Goal: Task Accomplishment & Management: Use online tool/utility

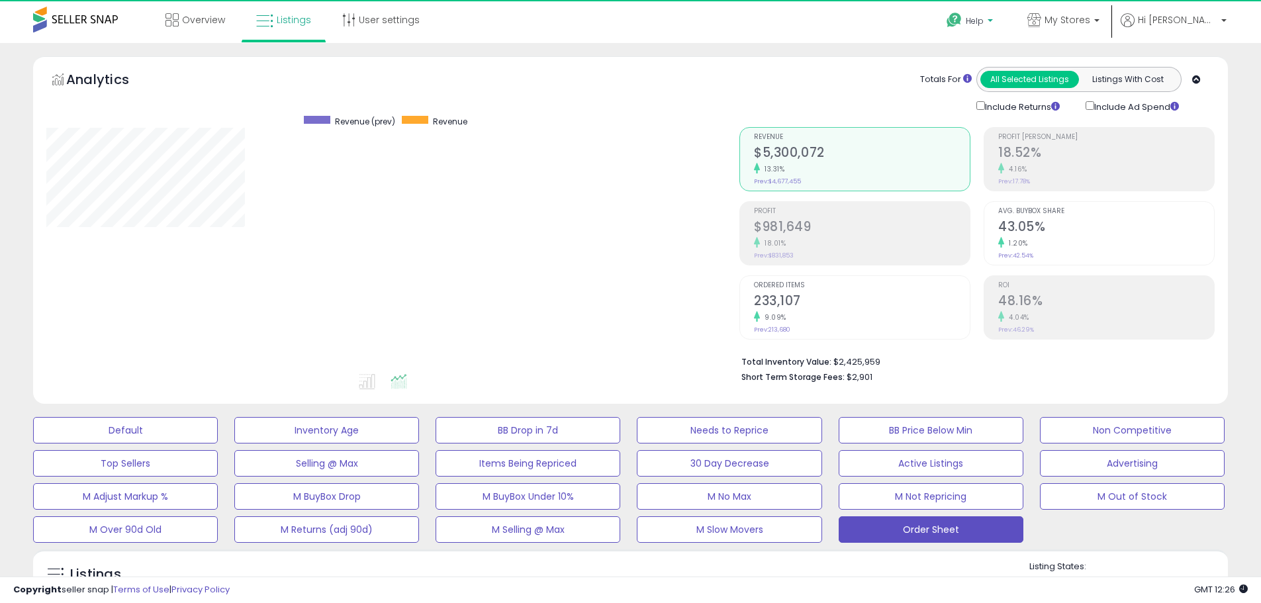
scroll to position [271, 693]
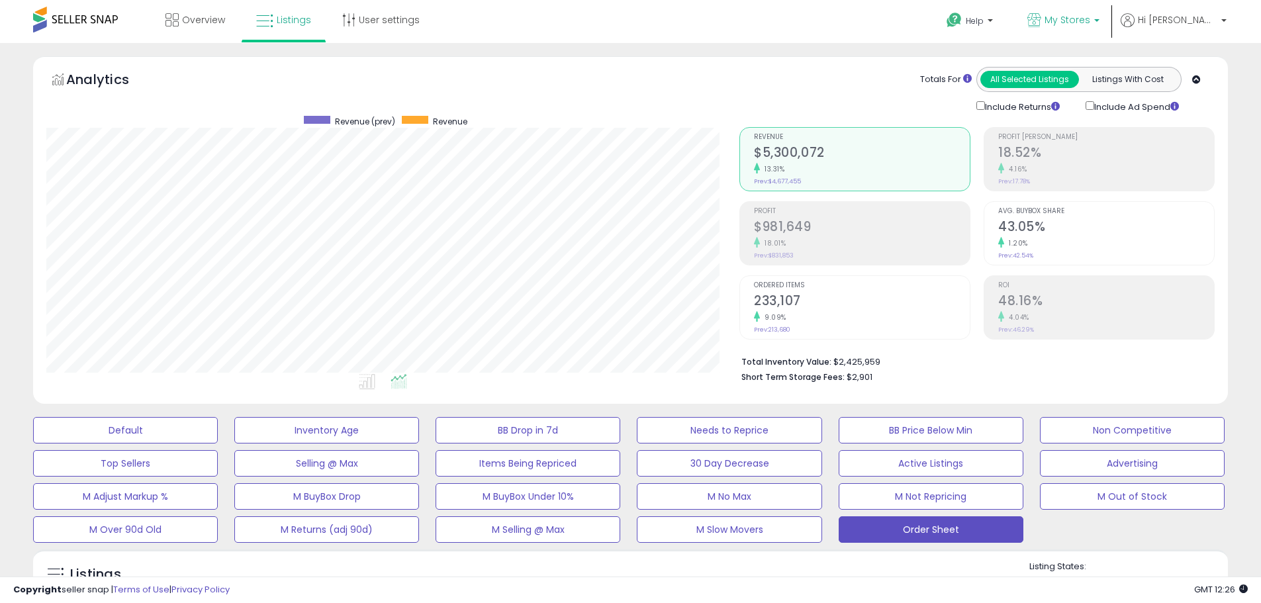
click at [1090, 28] on p "My Stores" at bounding box center [1064, 21] width 72 height 17
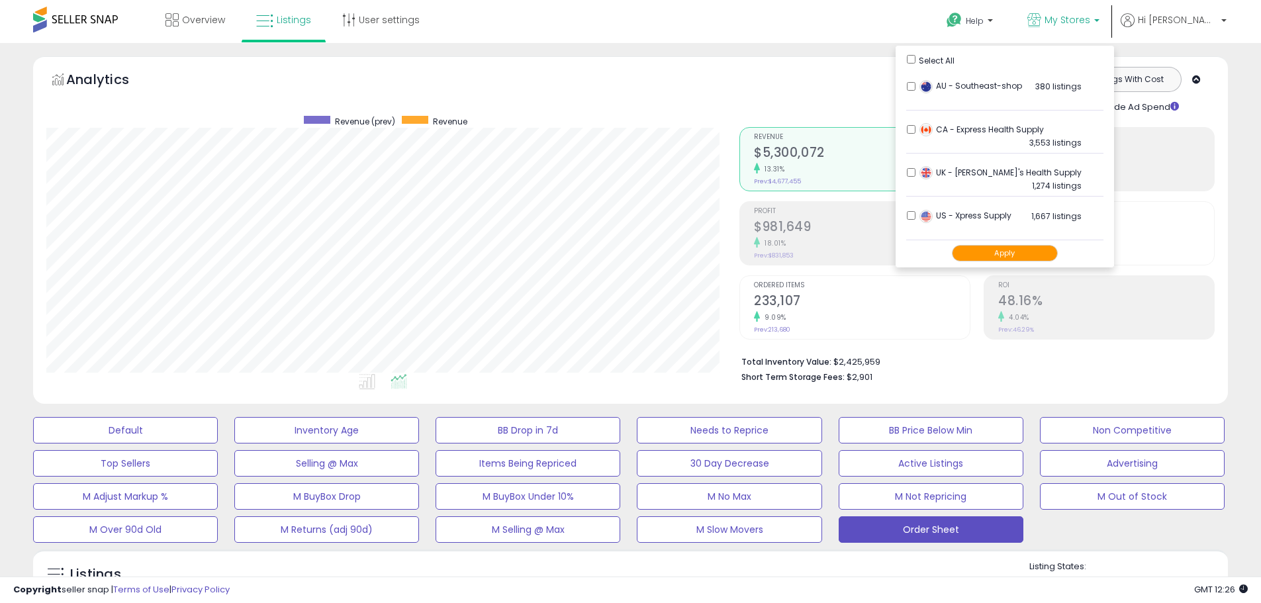
click at [1014, 252] on button "Apply" at bounding box center [1005, 253] width 106 height 17
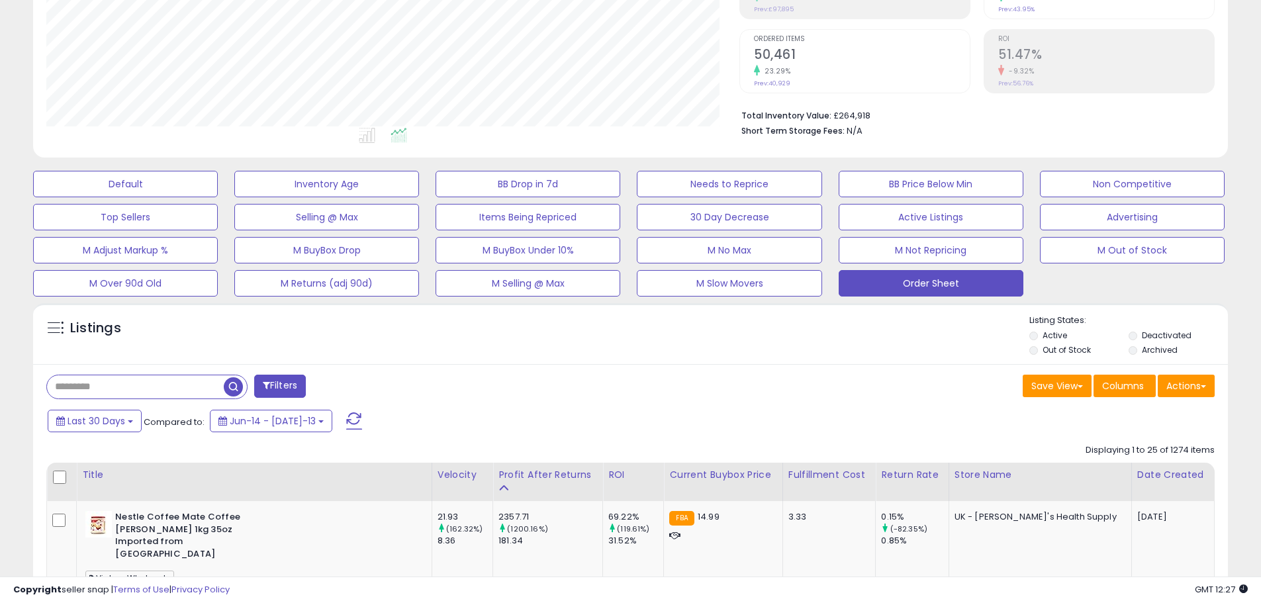
scroll to position [265, 0]
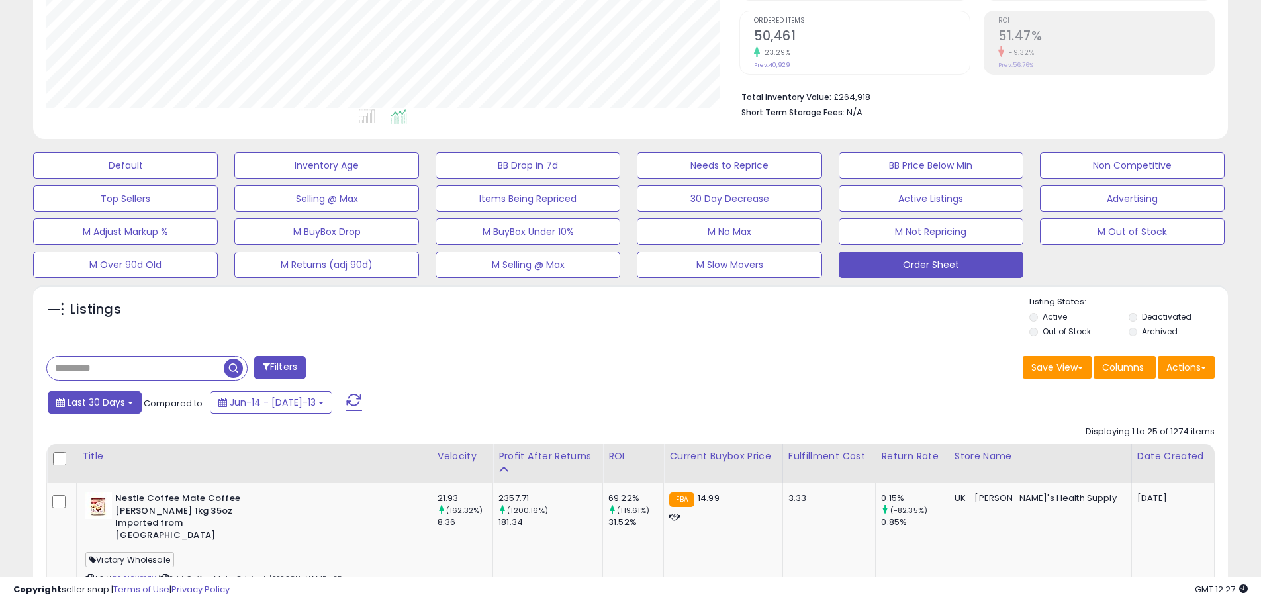
click at [115, 405] on span "Last 30 Days" at bounding box center [97, 402] width 58 height 13
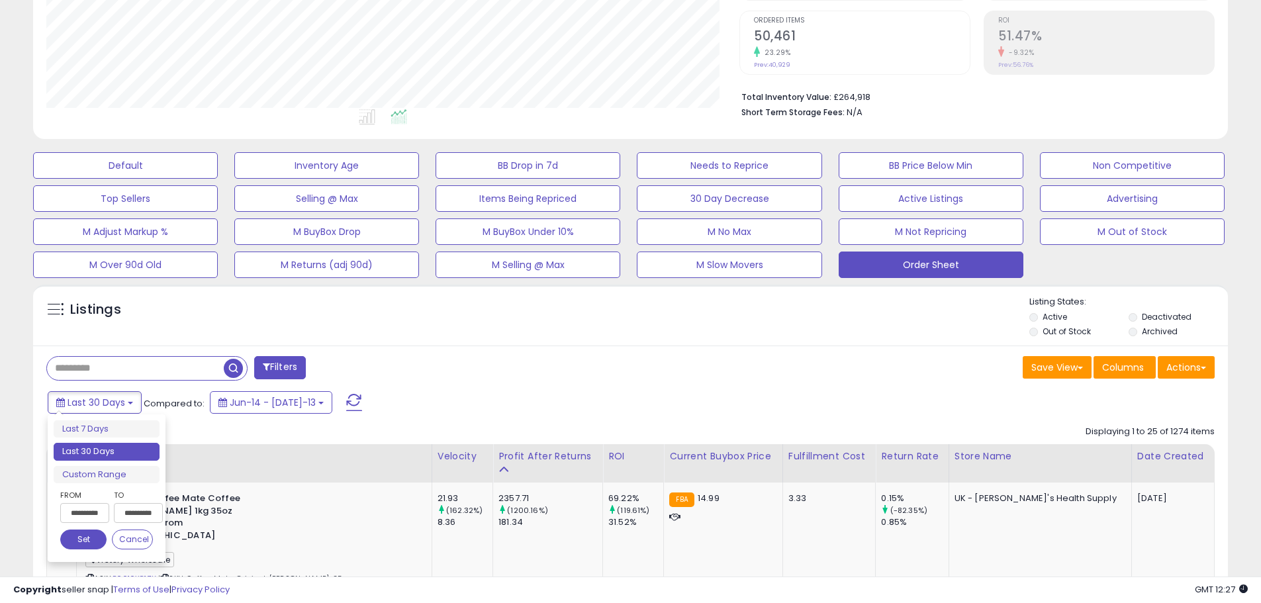
click at [100, 518] on input "**********" at bounding box center [84, 513] width 49 height 20
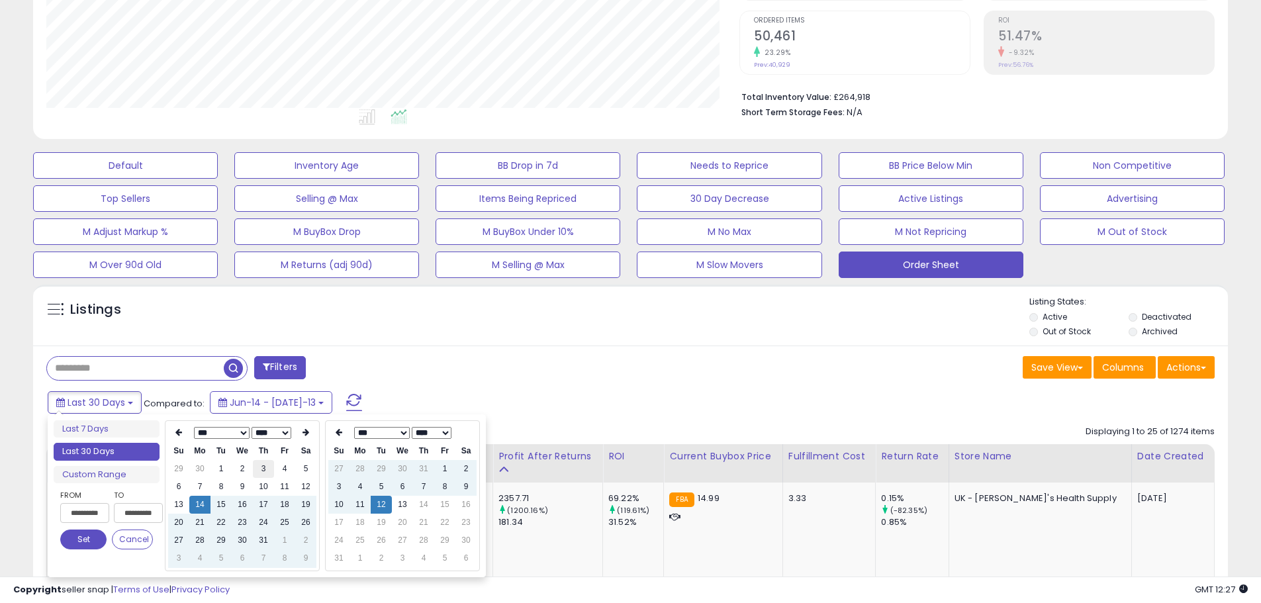
click at [268, 472] on td "3" at bounding box center [263, 469] width 21 height 18
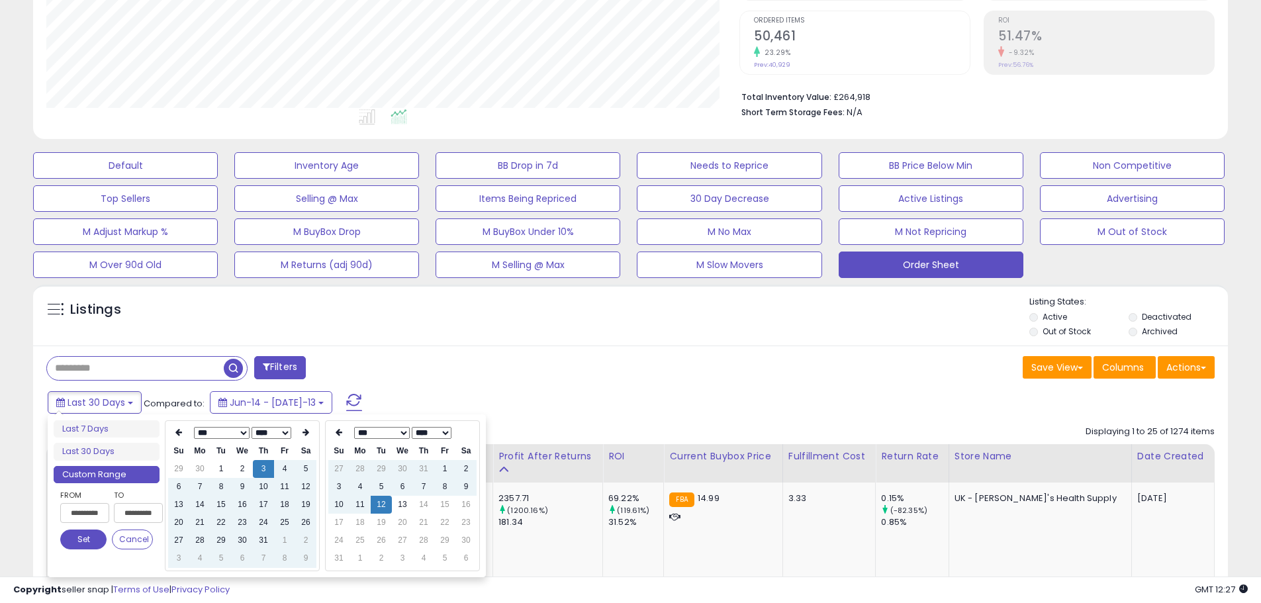
type input "**********"
click at [565, 369] on div "Filters" at bounding box center [333, 369] width 595 height 26
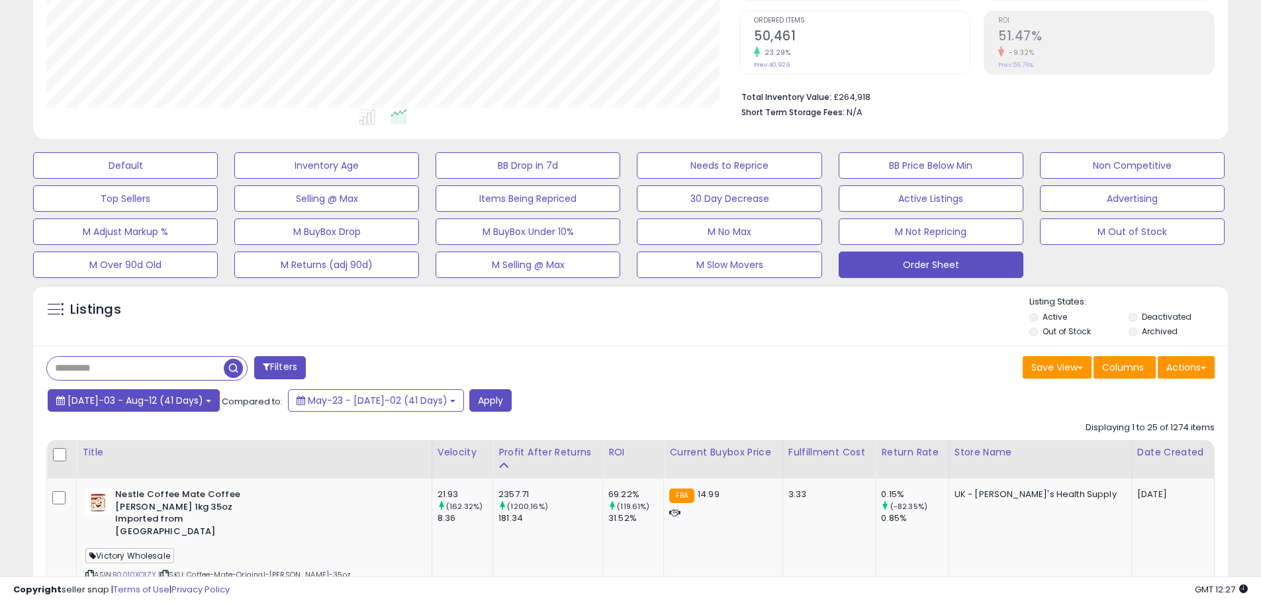
click at [206, 401] on b at bounding box center [208, 401] width 5 height 3
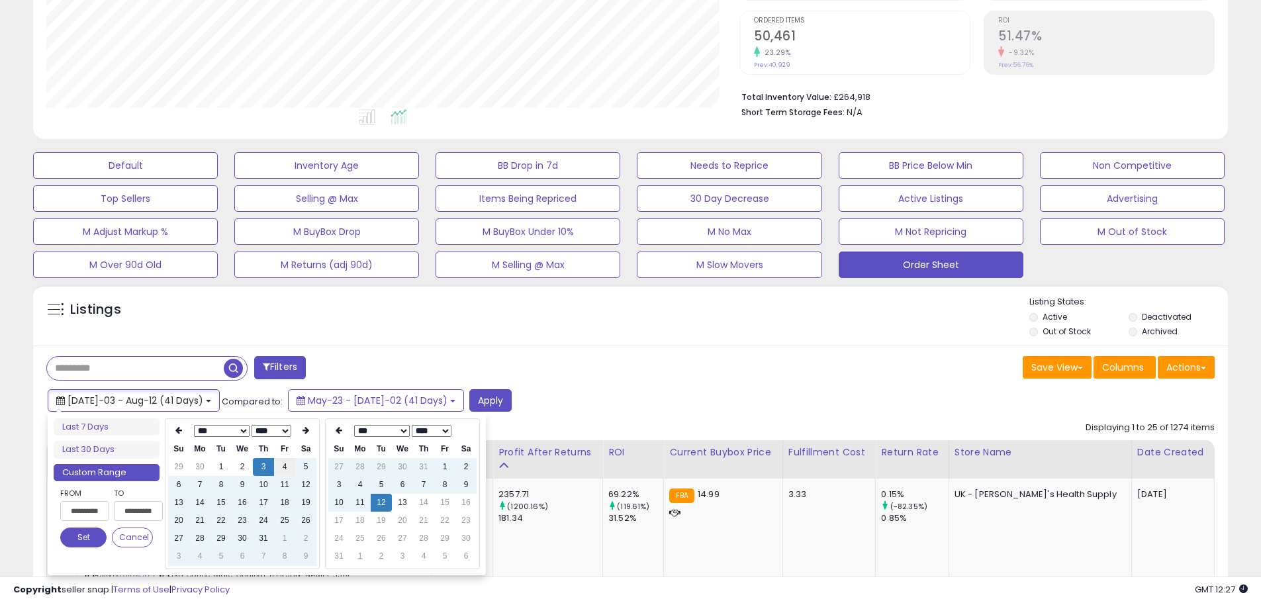
type input "**********"
click at [279, 471] on td "4" at bounding box center [284, 467] width 21 height 18
click at [589, 394] on div "Jul-03 - Aug-12 (41 Days) Compared to: May-23 - Jul-02 (41 Days) Apply" at bounding box center [482, 402] width 877 height 26
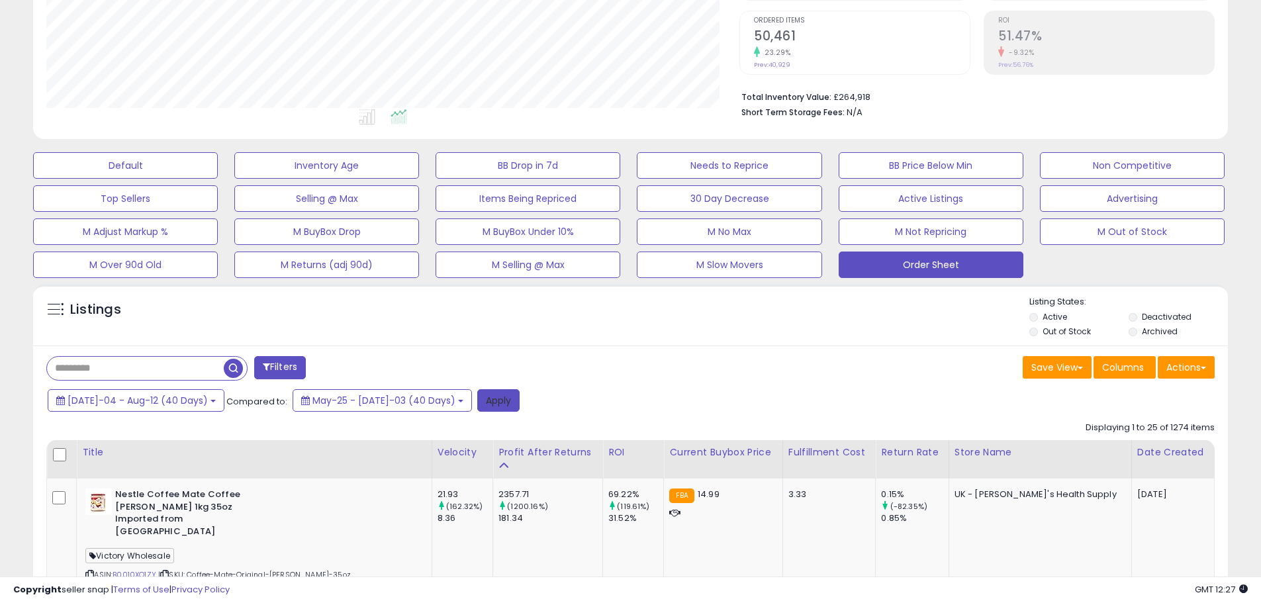
click at [477, 404] on button "Apply" at bounding box center [498, 400] width 42 height 23
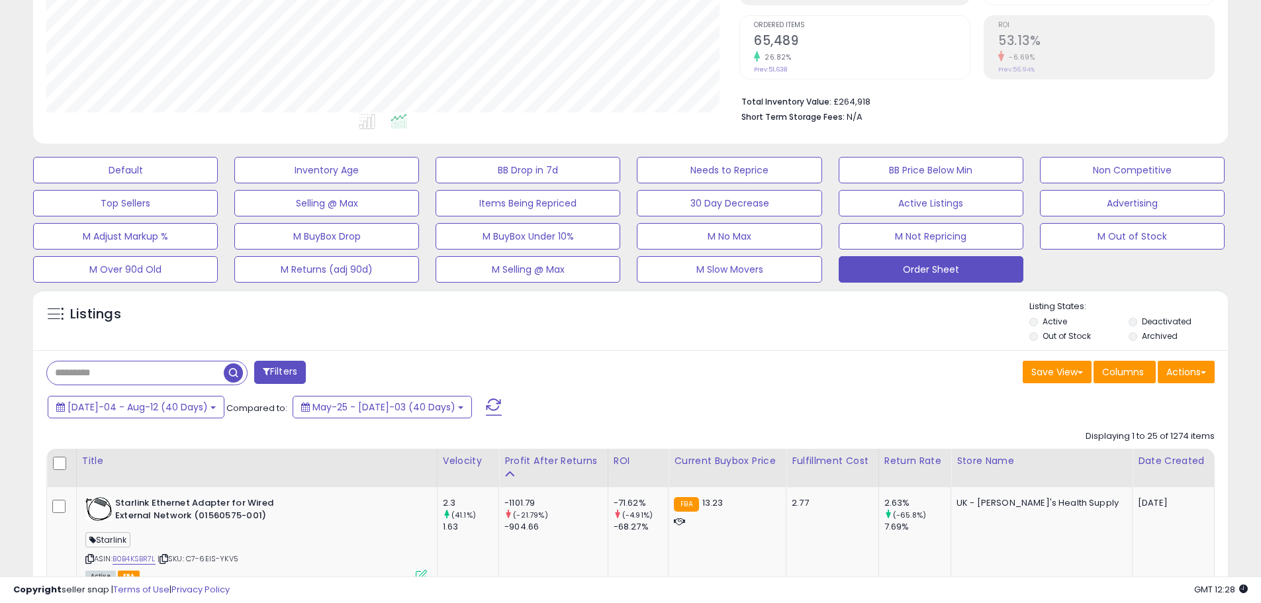
scroll to position [271, 693]
click at [1202, 366] on button "Actions" at bounding box center [1186, 372] width 57 height 23
click at [1184, 432] on link "Export Visible Columns" at bounding box center [1132, 433] width 145 height 21
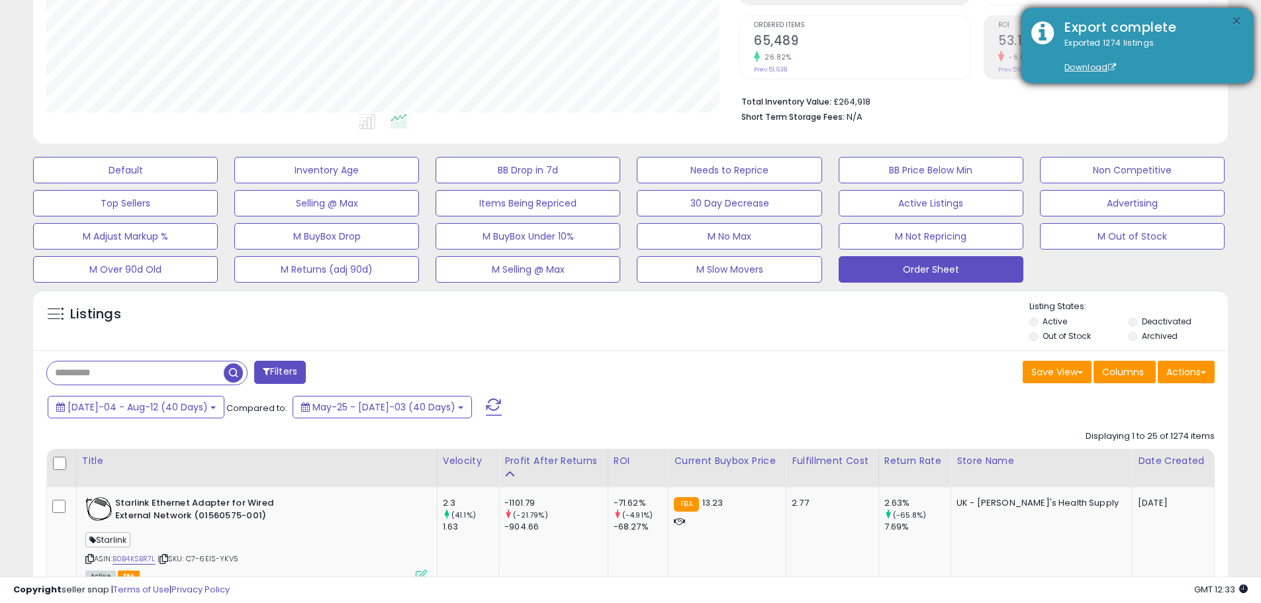
click at [1239, 17] on button "×" at bounding box center [1237, 21] width 11 height 17
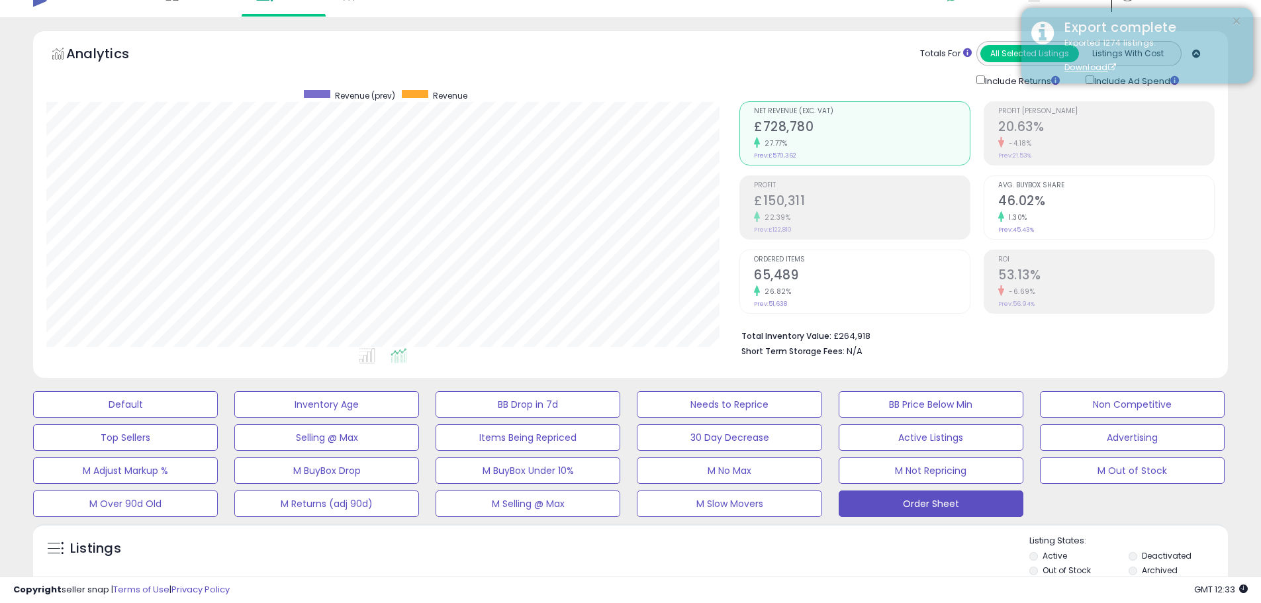
scroll to position [0, 0]
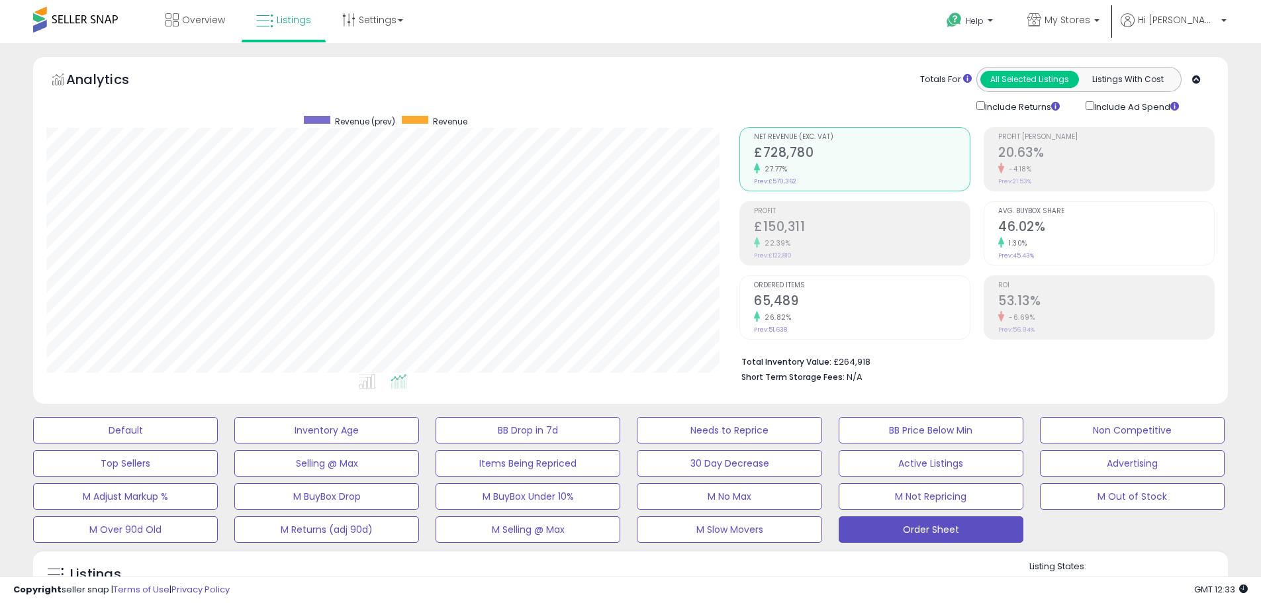
click at [1225, 124] on div "Analytics Totals For All Selected Listings Listings With Cost Include Returns I…" at bounding box center [630, 230] width 1195 height 348
click at [1091, 21] on span "My Stores" at bounding box center [1068, 19] width 46 height 13
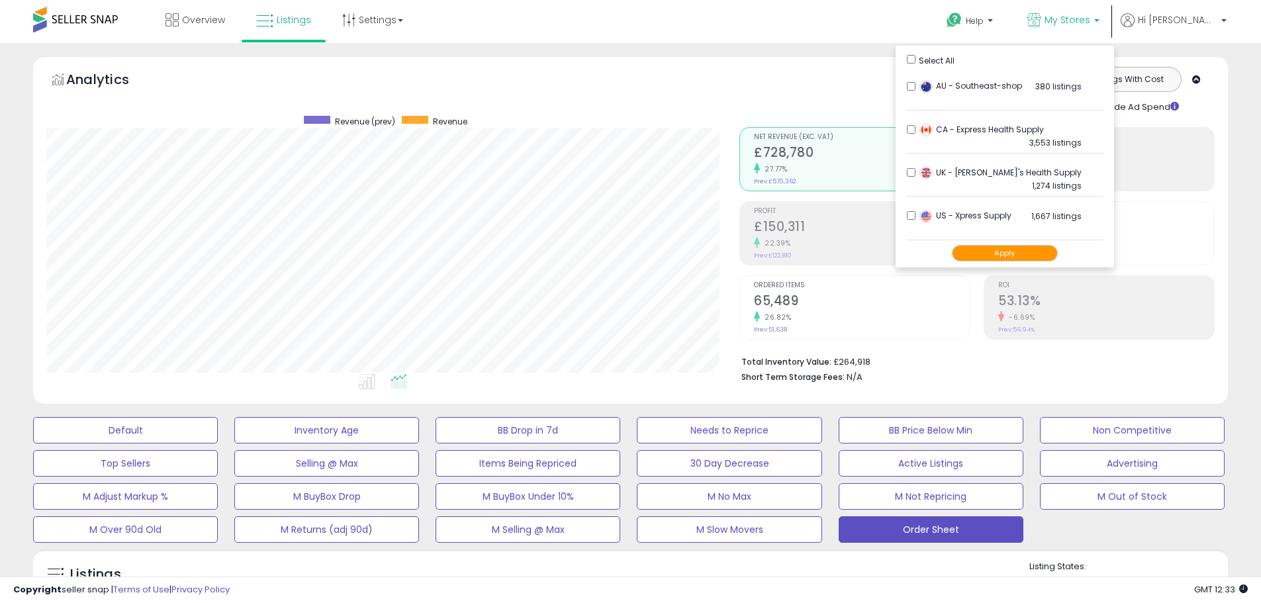
click at [1022, 256] on button "Apply" at bounding box center [1005, 253] width 106 height 17
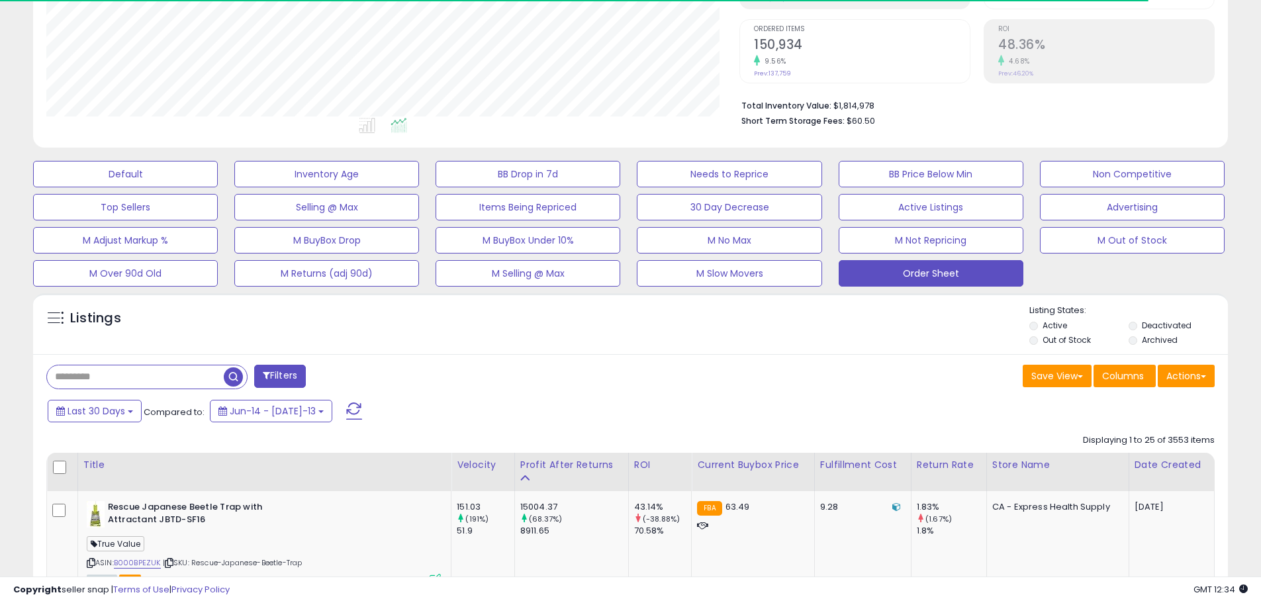
scroll to position [265, 0]
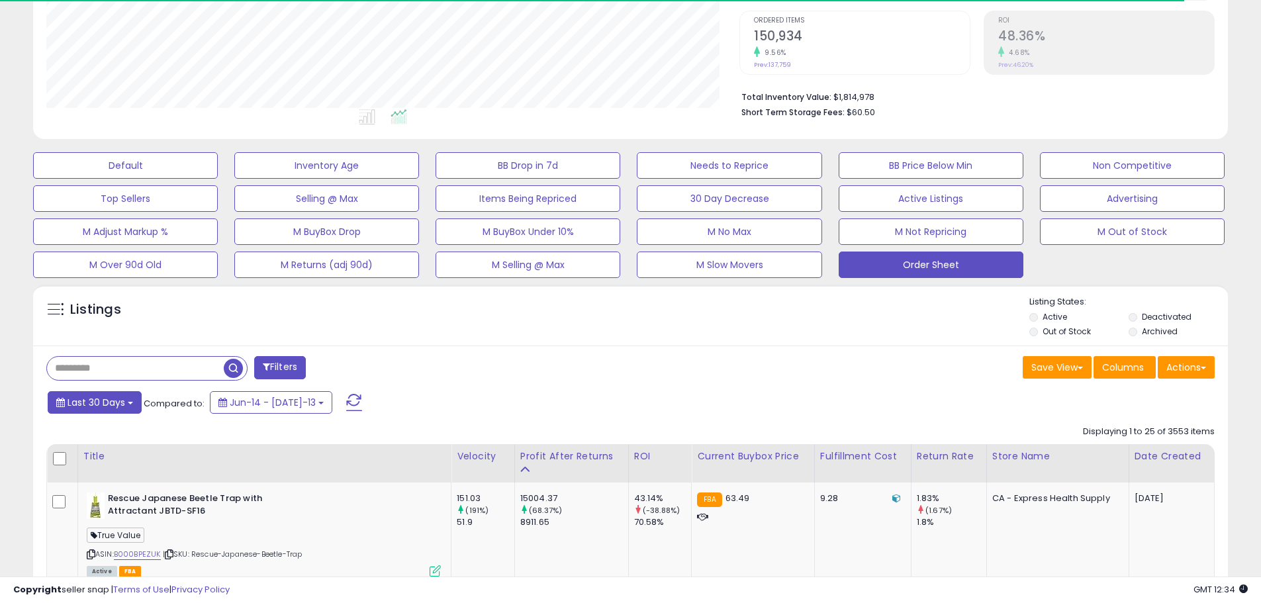
click at [113, 411] on button "Last 30 Days" at bounding box center [95, 402] width 94 height 23
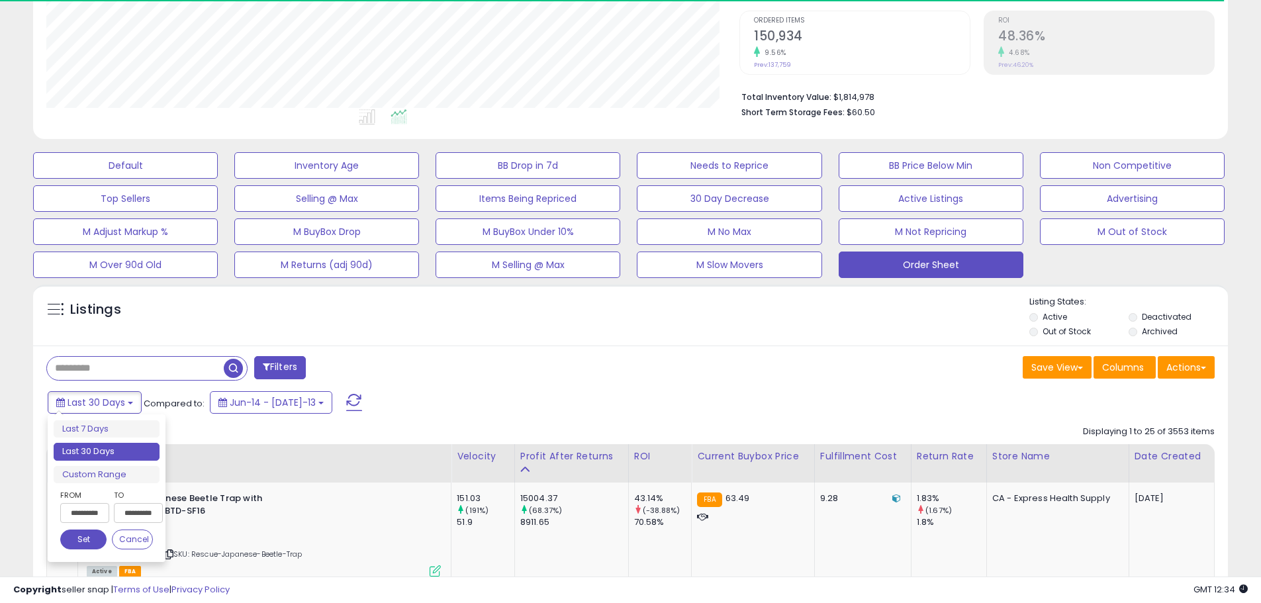
click at [89, 511] on input "**********" at bounding box center [84, 513] width 49 height 20
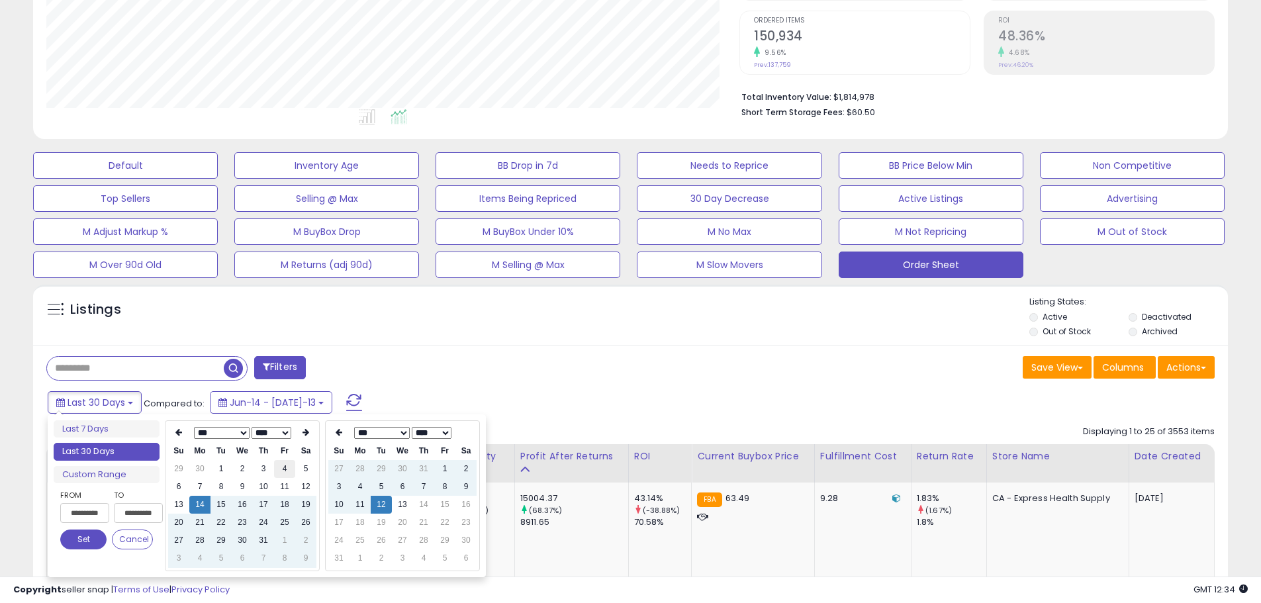
type input "**********"
click at [281, 469] on td "4" at bounding box center [284, 469] width 21 height 18
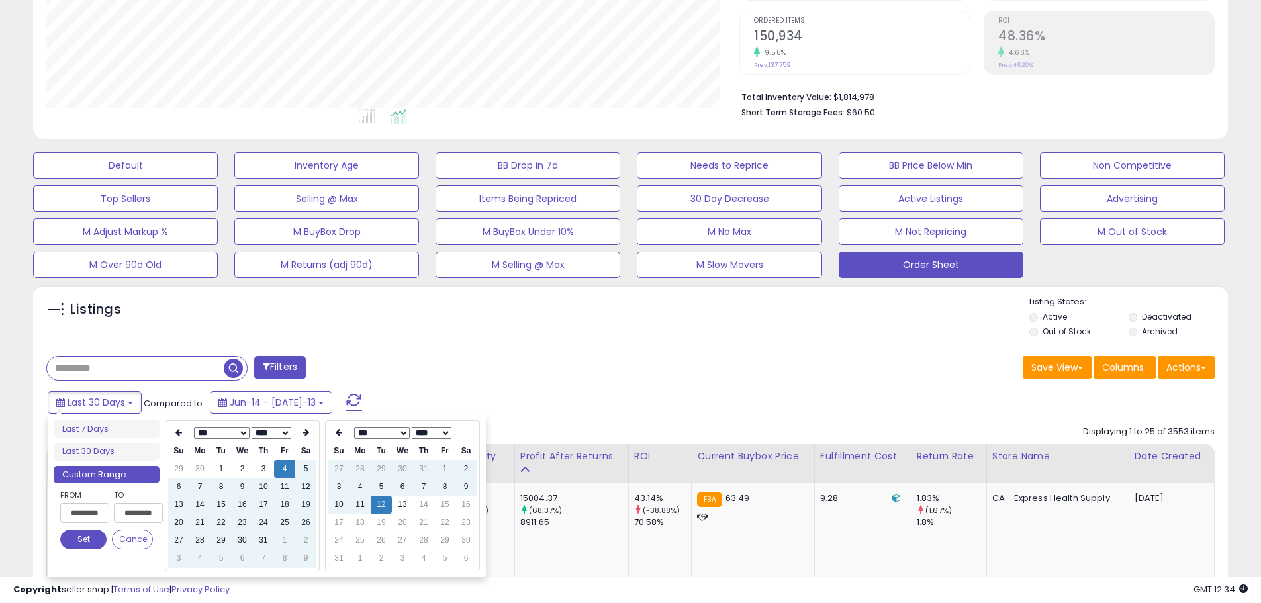
click at [422, 390] on div "Last 30 Days Compared to: Jun-14 - Jul-13" at bounding box center [482, 404] width 877 height 30
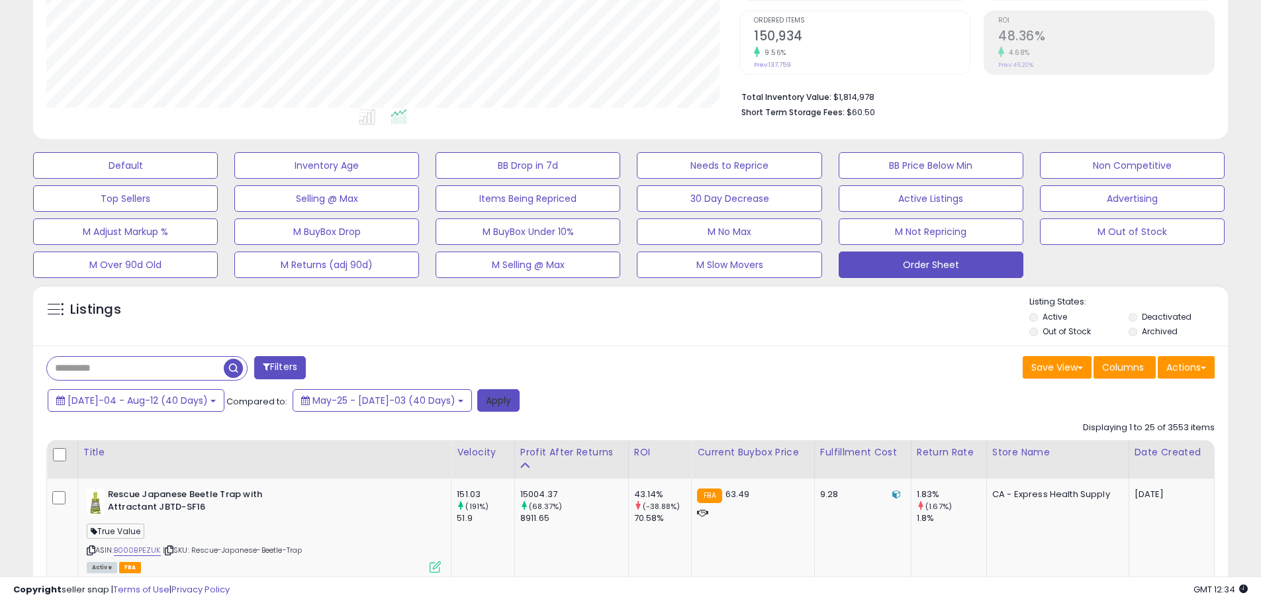
click at [477, 403] on button "Apply" at bounding box center [498, 400] width 42 height 23
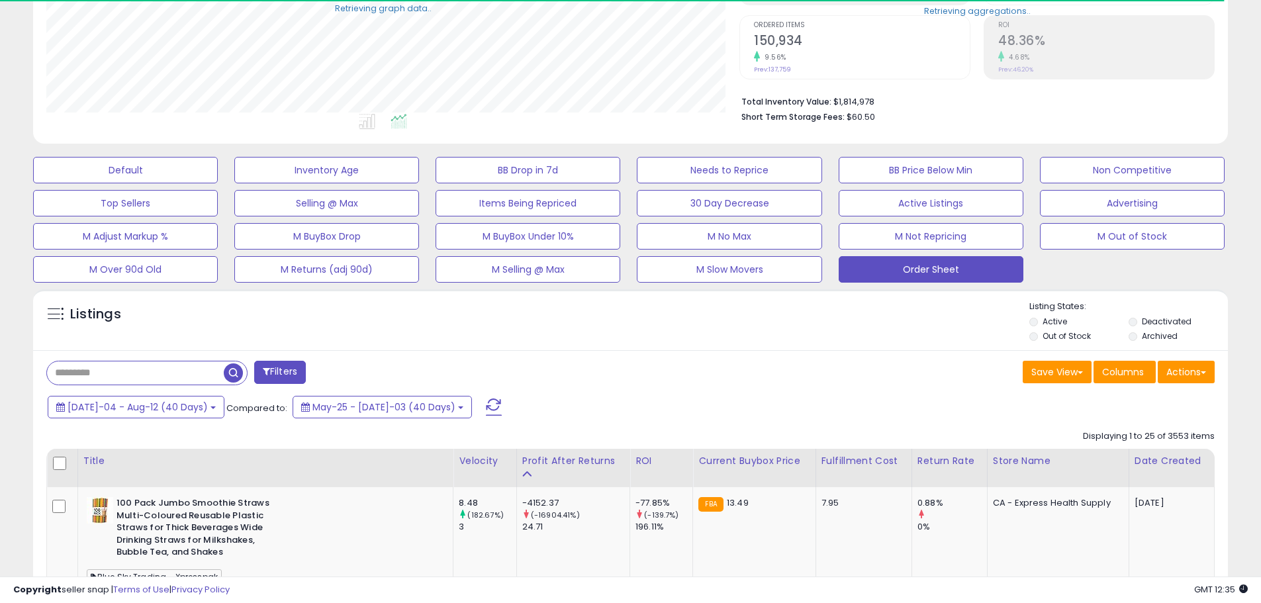
scroll to position [661875, 661453]
click at [1170, 373] on button "Actions" at bounding box center [1186, 372] width 57 height 23
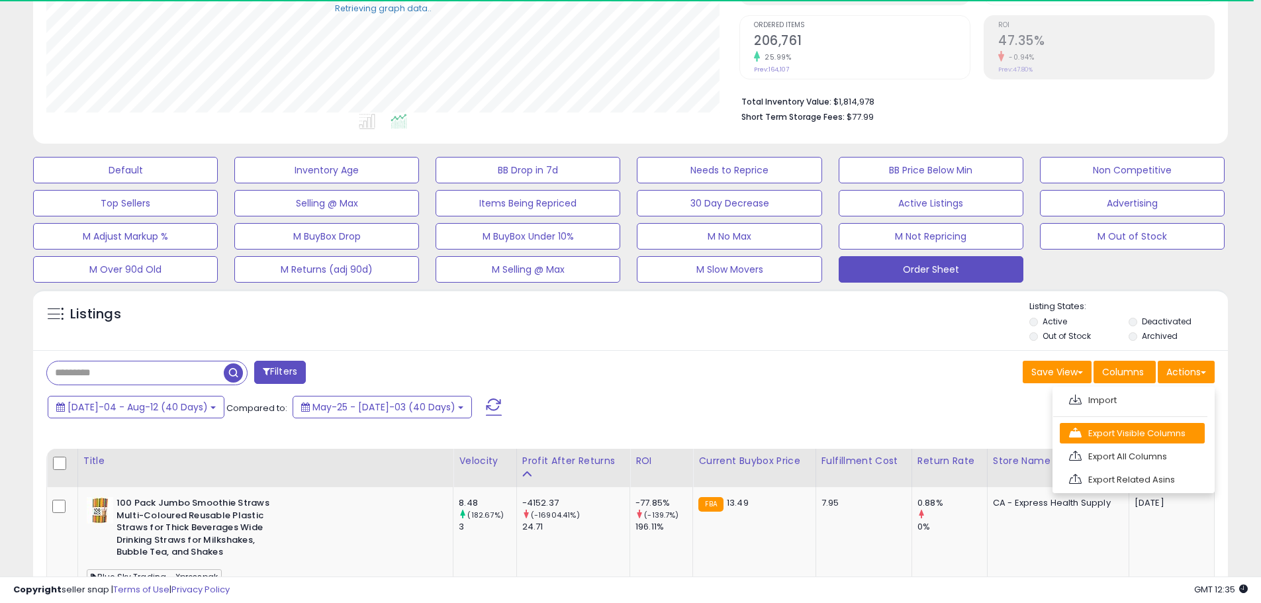
click at [1163, 428] on link "Export Visible Columns" at bounding box center [1132, 433] width 145 height 21
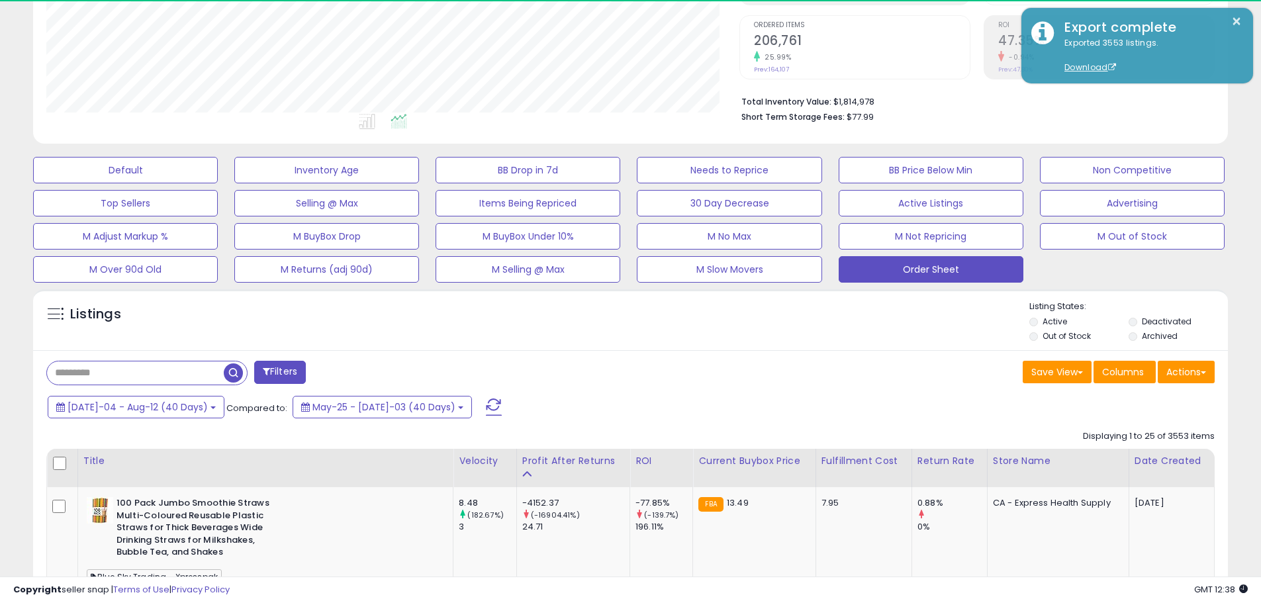
scroll to position [271, 693]
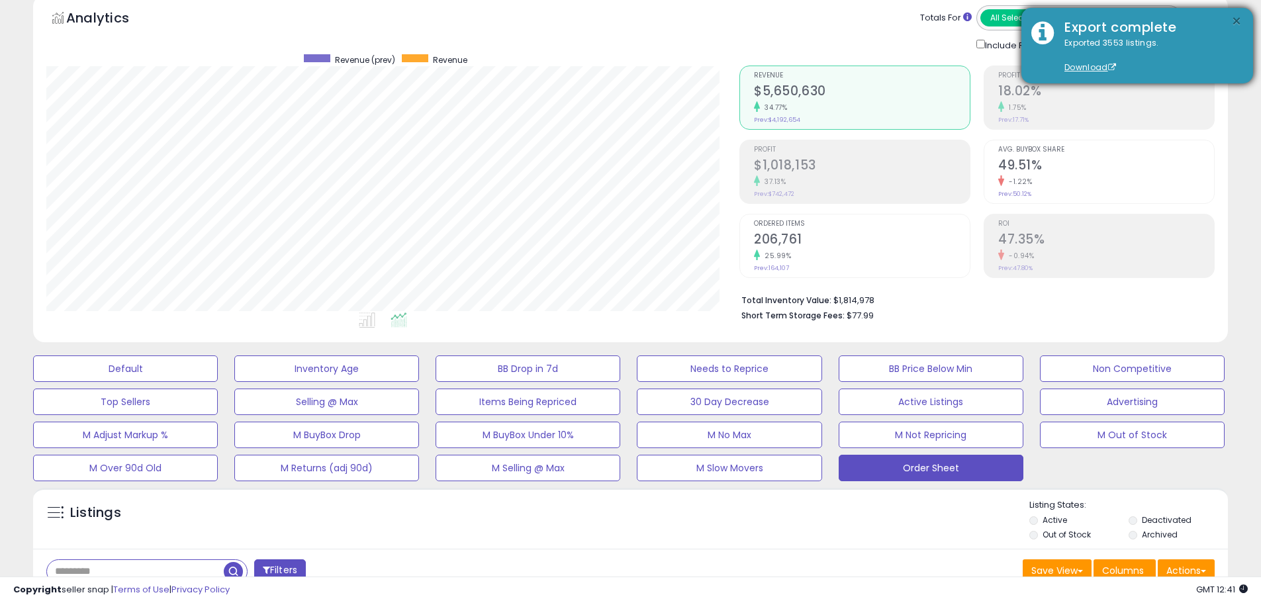
click at [1240, 21] on button "×" at bounding box center [1237, 21] width 11 height 17
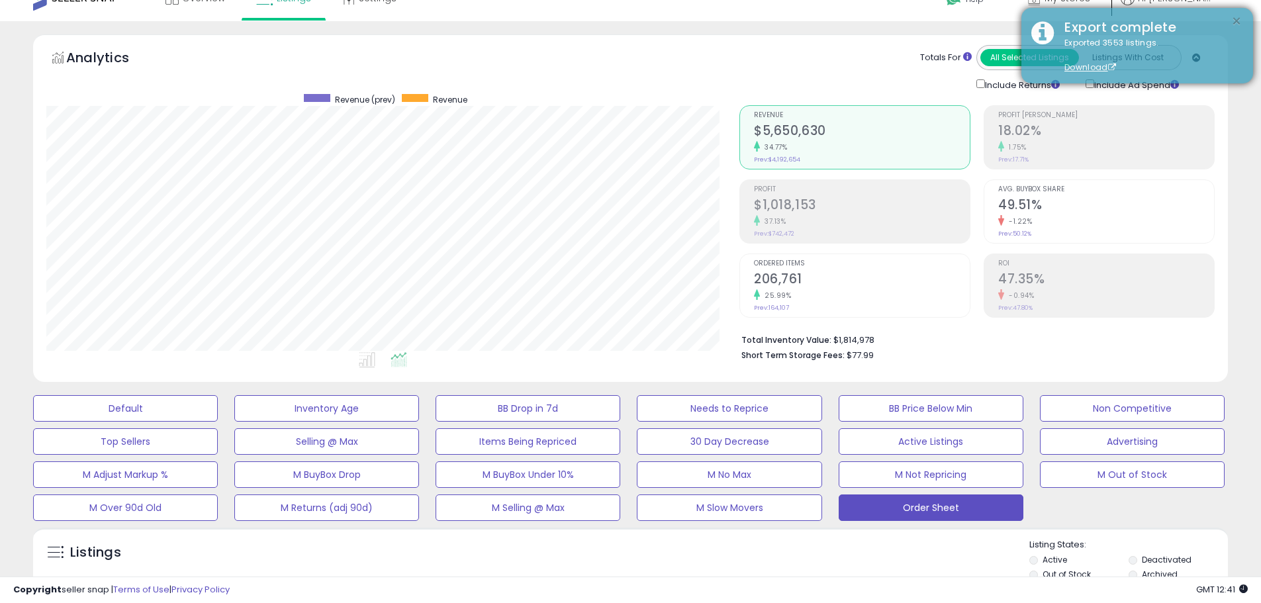
scroll to position [0, 0]
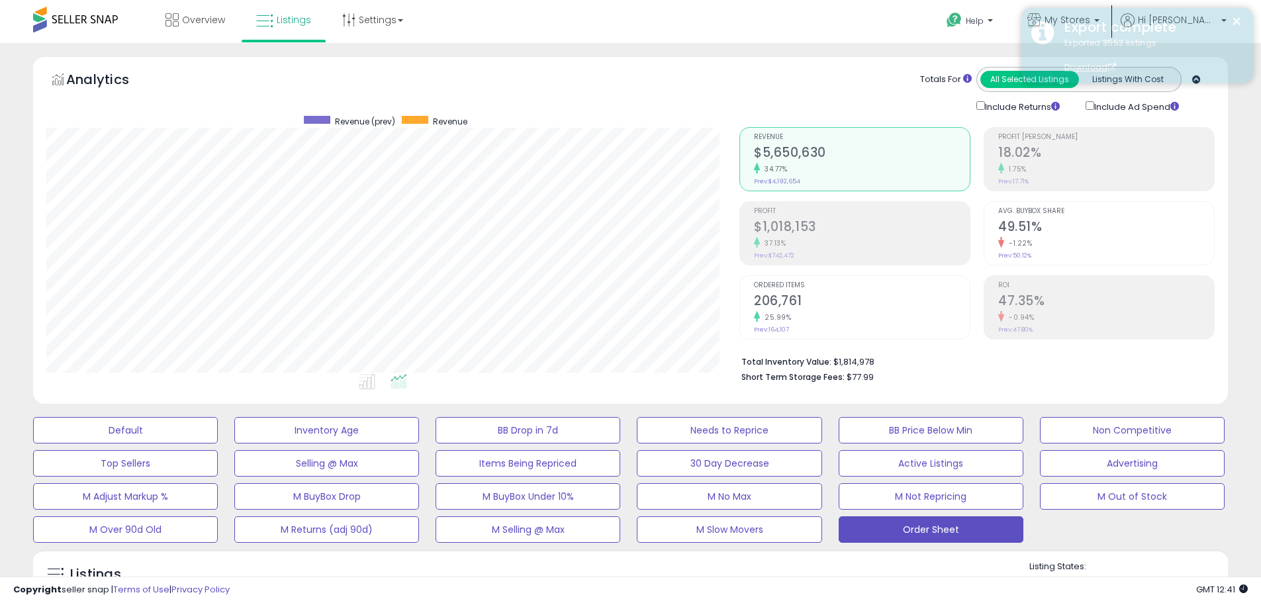
click at [1100, 18] on div "Export complete" at bounding box center [1149, 27] width 189 height 19
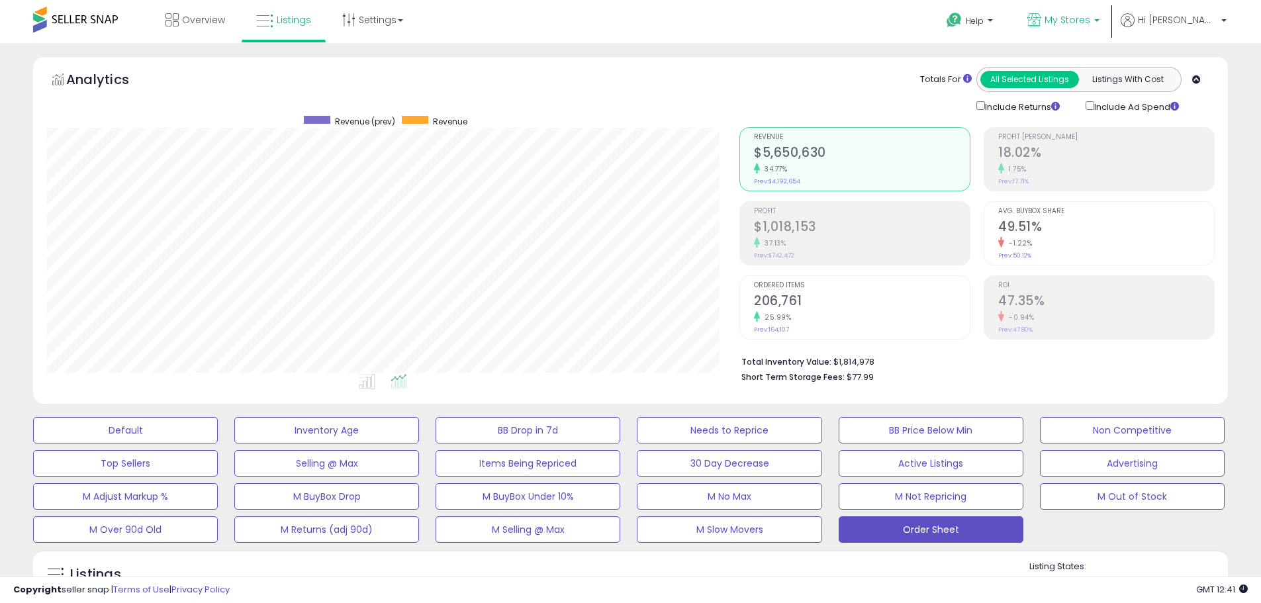
click at [1096, 29] on p "My Stores" at bounding box center [1064, 21] width 72 height 17
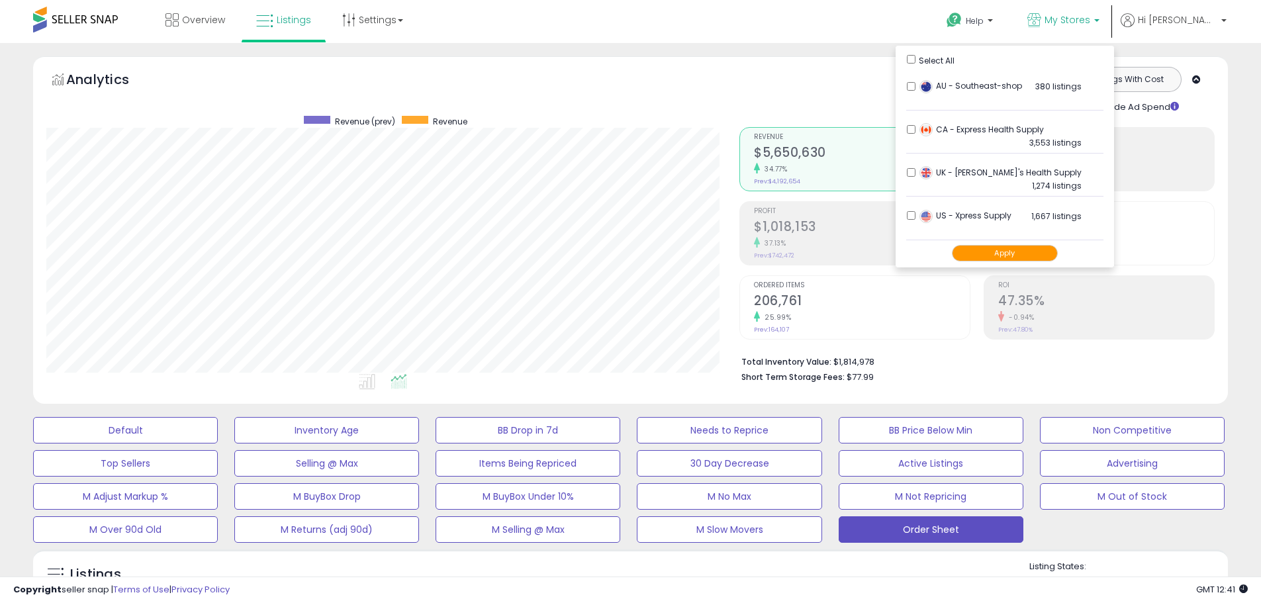
click at [1019, 251] on button "Apply" at bounding box center [1005, 253] width 106 height 17
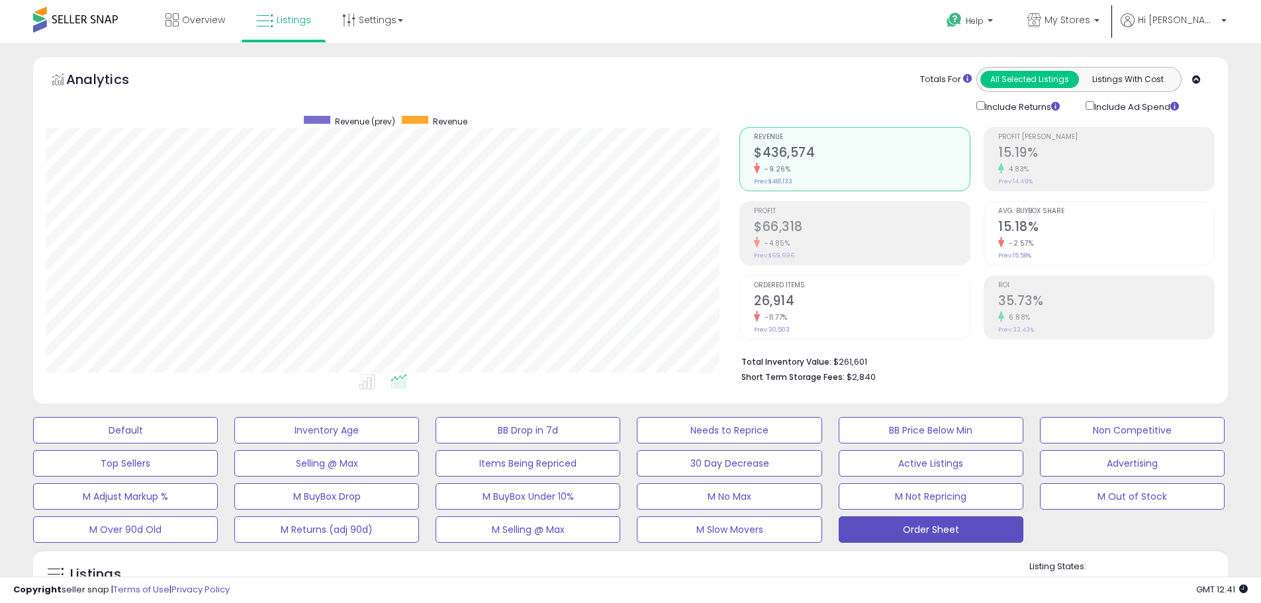
scroll to position [271, 693]
click at [1091, 21] on span "My Stores" at bounding box center [1068, 19] width 46 height 13
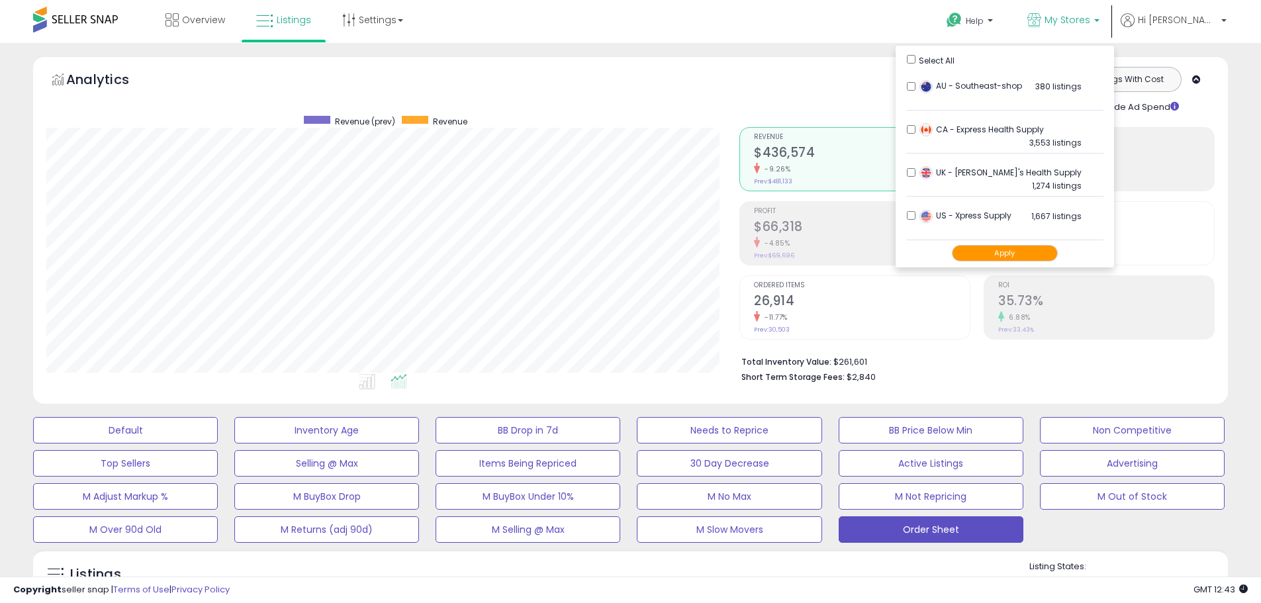
click at [1149, 405] on div "Analytics Totals For All Selected Listings Listings With Cost Include Returns I…" at bounding box center [630, 233] width 1215 height 354
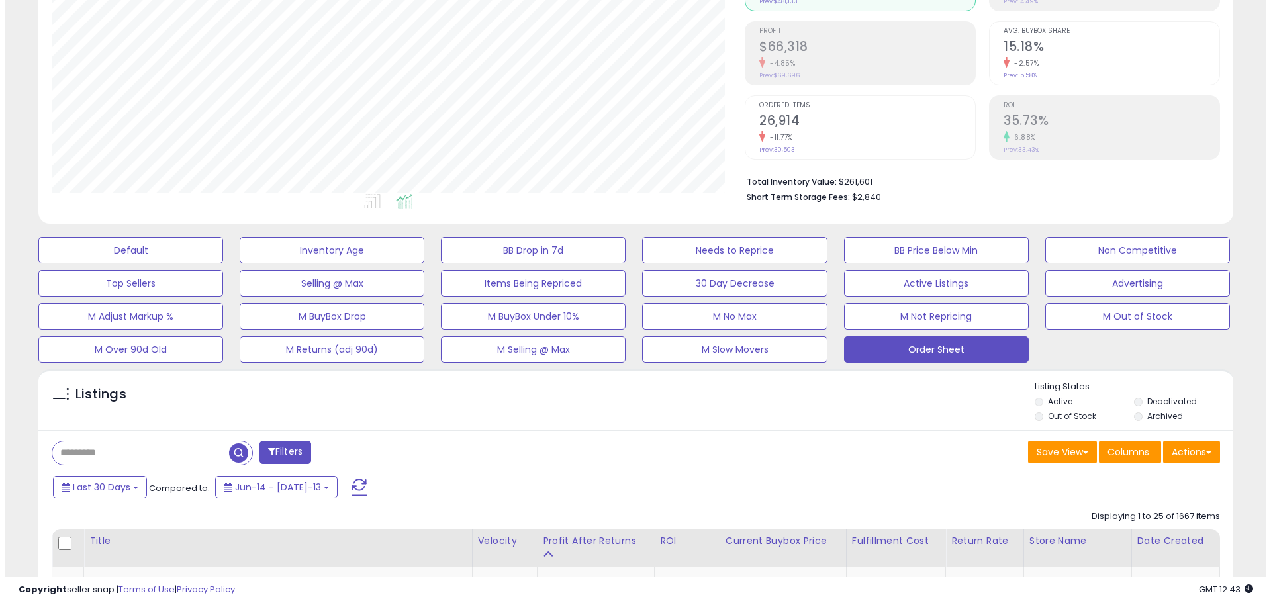
scroll to position [199, 0]
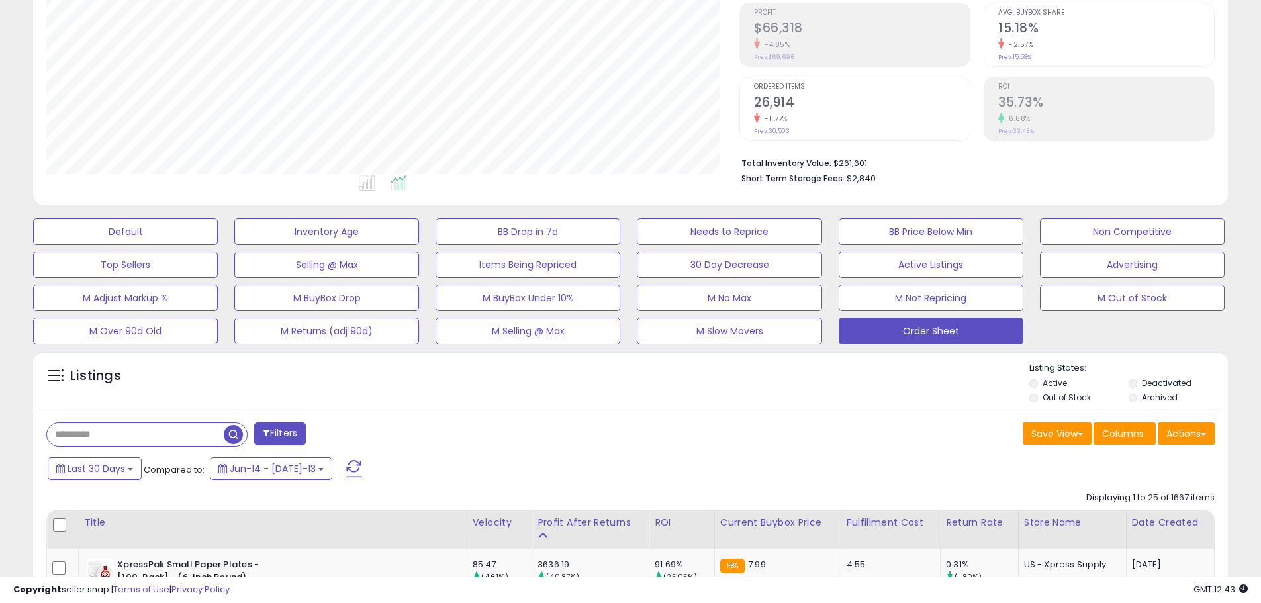
click at [90, 471] on span "Last 30 Days" at bounding box center [97, 468] width 58 height 13
click at [91, 572] on input "**********" at bounding box center [84, 579] width 49 height 20
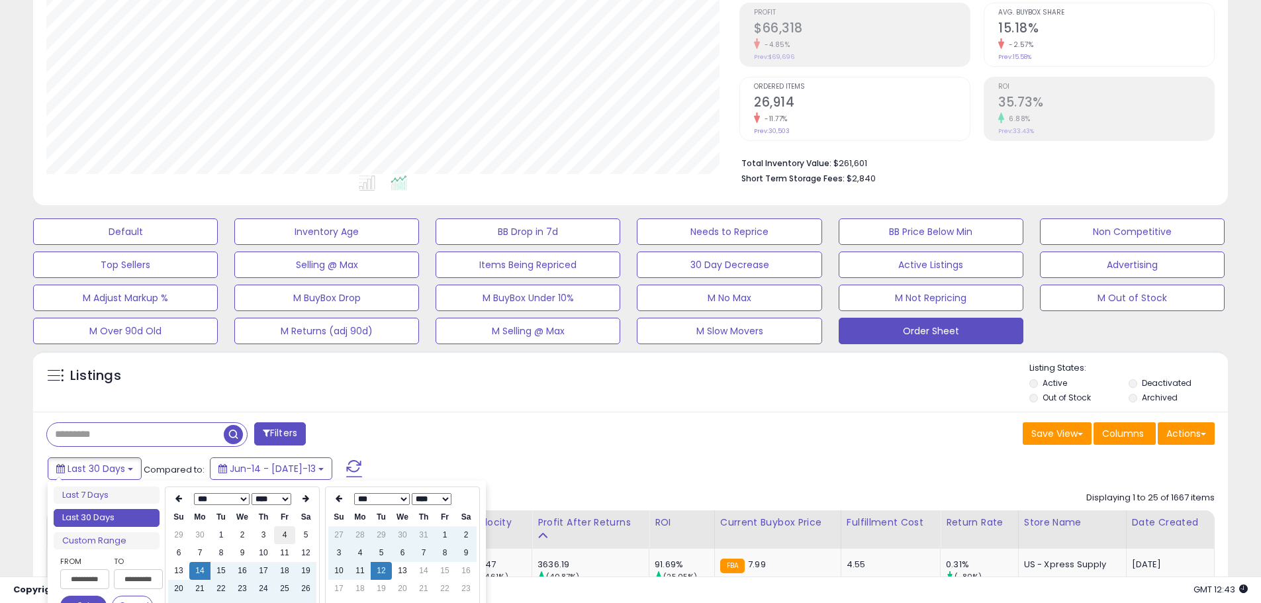
type input "**********"
click at [284, 532] on td "4" at bounding box center [284, 535] width 21 height 18
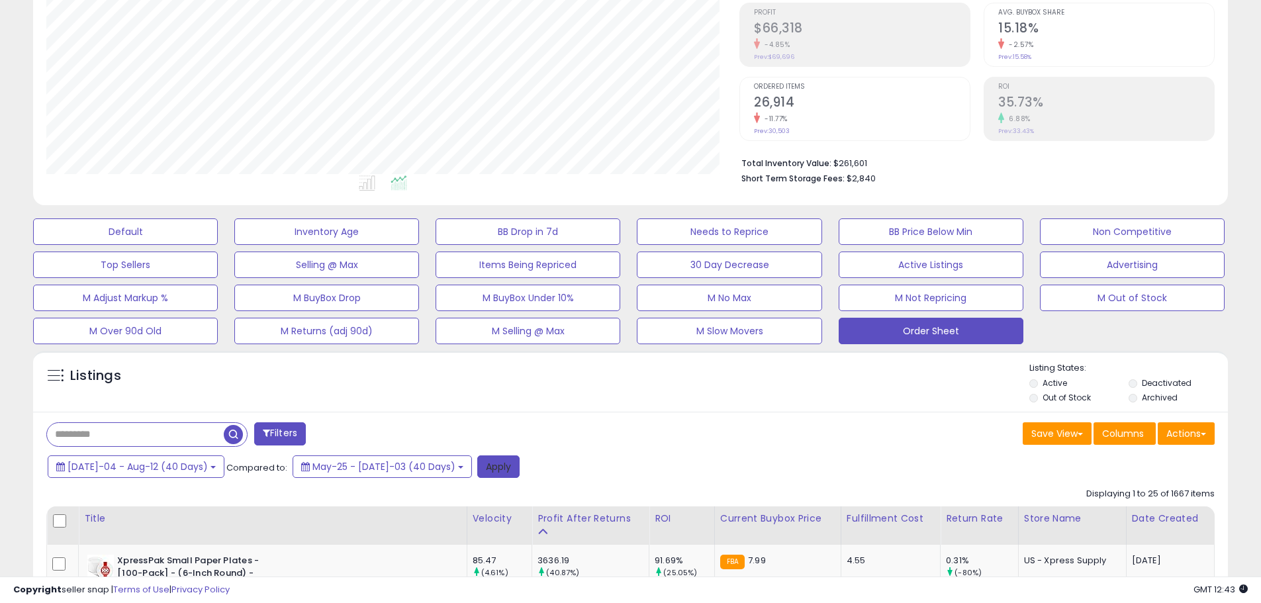
click at [477, 464] on button "Apply" at bounding box center [498, 467] width 42 height 23
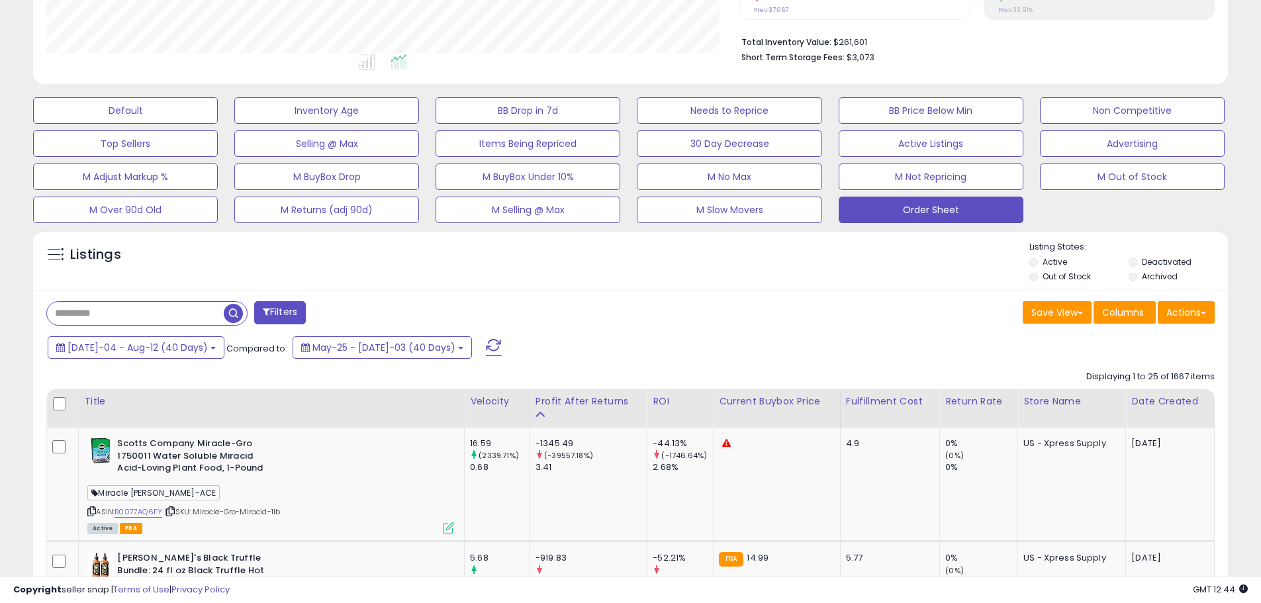
scroll to position [331, 0]
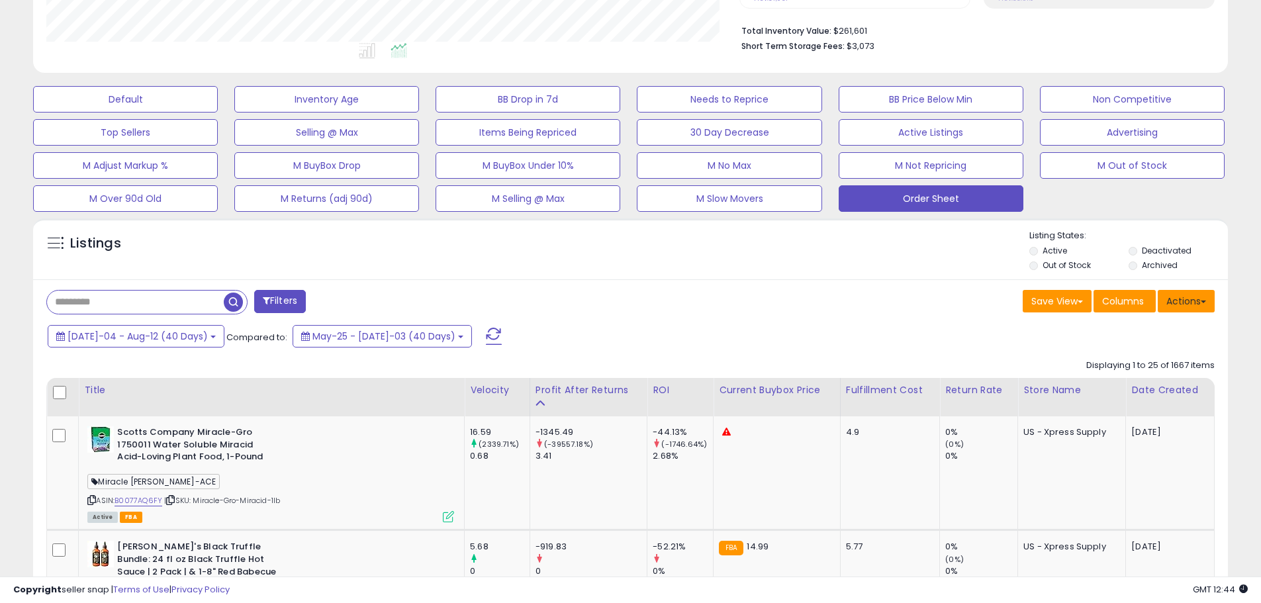
click at [1183, 299] on button "Actions" at bounding box center [1186, 301] width 57 height 23
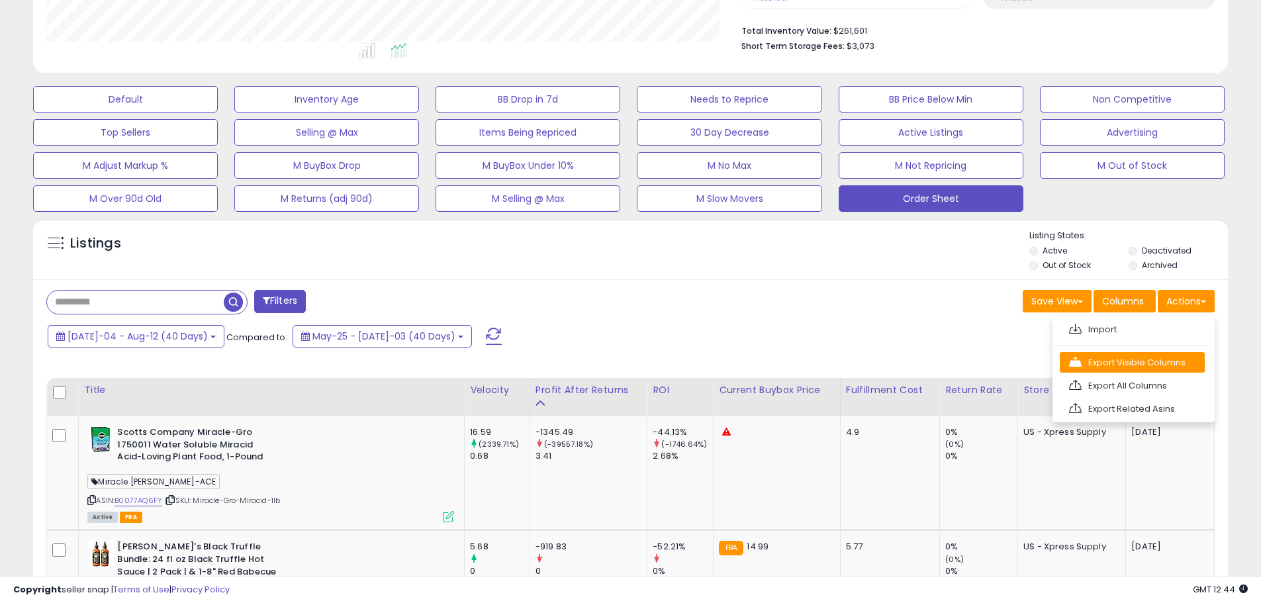
click at [1155, 359] on link "Export Visible Columns" at bounding box center [1132, 362] width 145 height 21
